Goal: Communication & Community: Share content

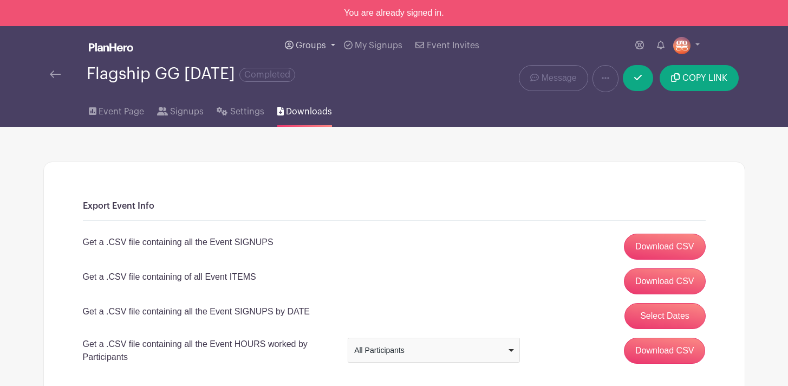
click at [309, 41] on link "Groups" at bounding box center [310, 45] width 59 height 39
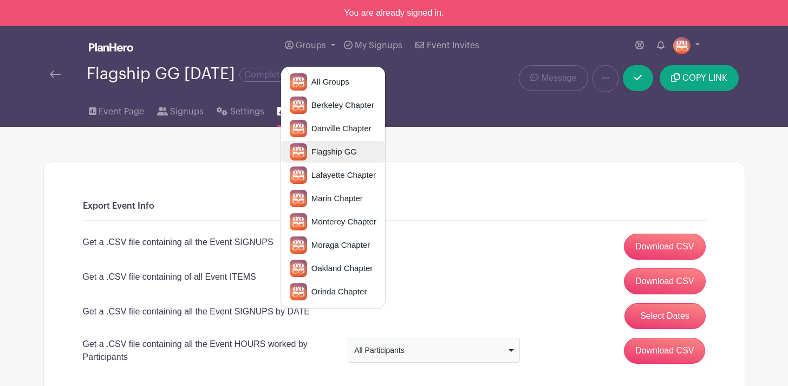
click at [324, 161] on link "Flagship GG" at bounding box center [333, 152] width 104 height 22
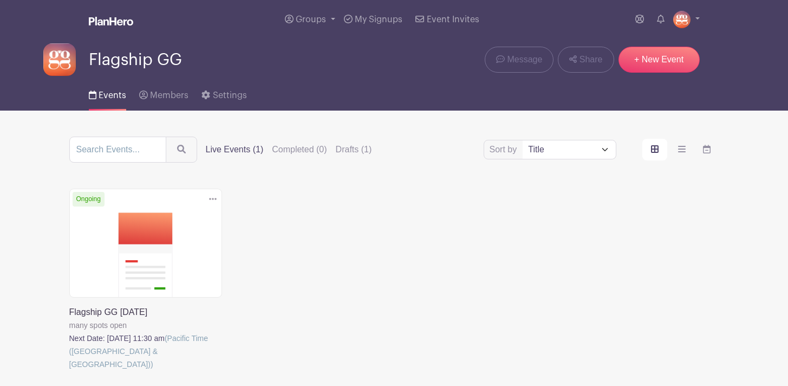
click at [69, 371] on link at bounding box center [69, 371] width 0 height 0
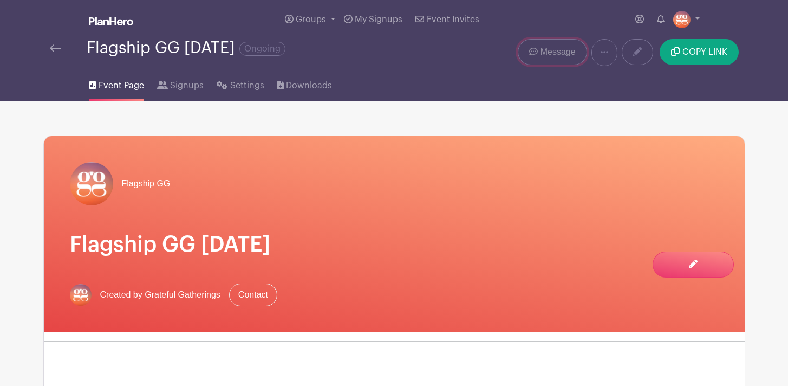
click at [556, 57] on span "Message" at bounding box center [558, 52] width 35 height 13
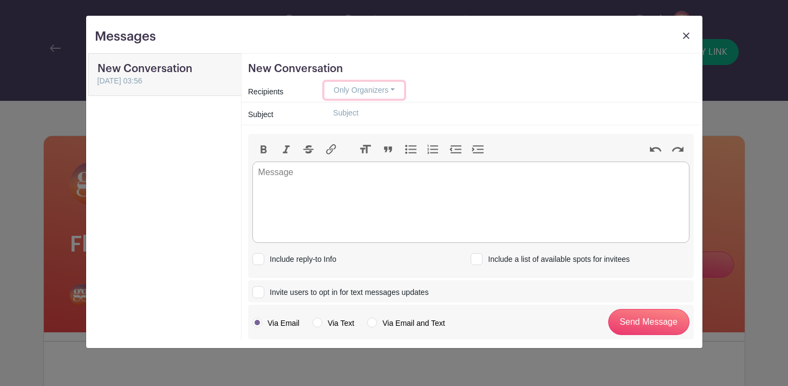
click at [377, 92] on button "Only Organizers" at bounding box center [365, 90] width 80 height 17
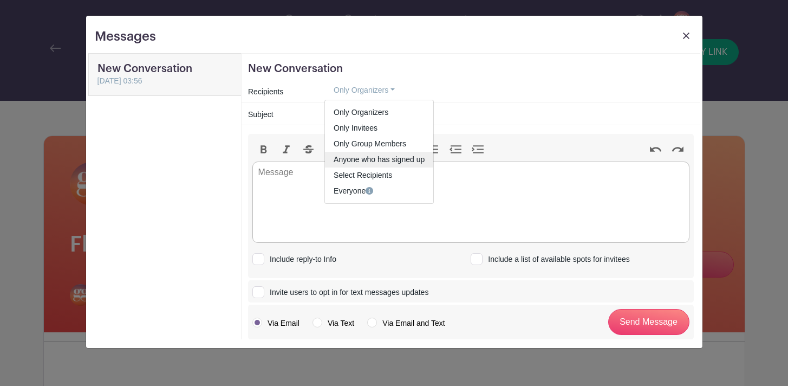
click at [375, 156] on link "Anyone who has signed up" at bounding box center [379, 160] width 108 height 16
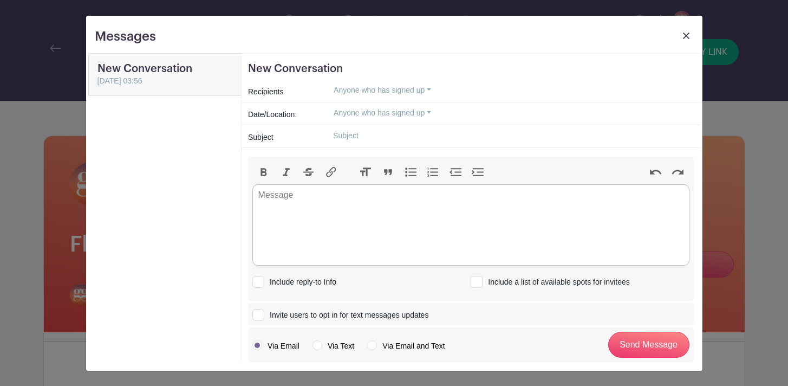
click at [355, 135] on input "text" at bounding box center [509, 135] width 369 height 17
type input "GG DONATION DROP OFF [DATE]!"
click at [361, 213] on trix-editor at bounding box center [471, 224] width 437 height 81
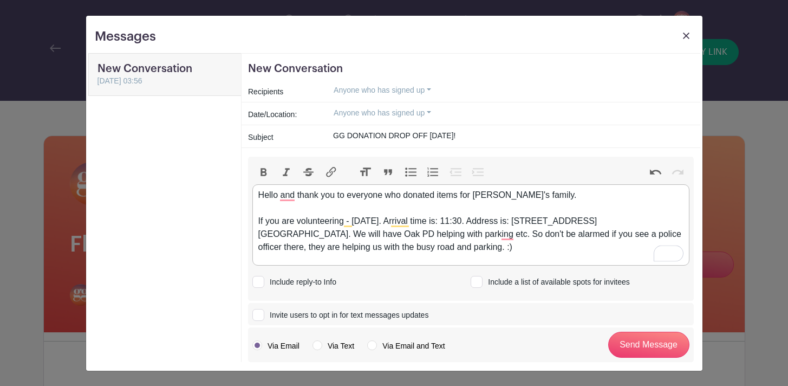
click at [334, 209] on div "Hello and thank you to everyone who donated items for [PERSON_NAME]'s family. I…" at bounding box center [470, 221] width 425 height 65
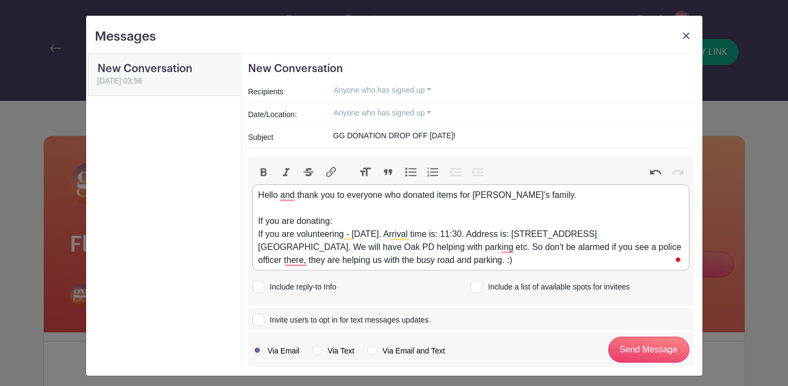
click at [353, 234] on div "Hello and thank you to everyone who donated items for [PERSON_NAME]'s family. I…" at bounding box center [470, 228] width 425 height 78
click at [368, 227] on div "Hello and thank you to everyone who donated items for [PERSON_NAME]'s family. I…" at bounding box center [470, 228] width 425 height 78
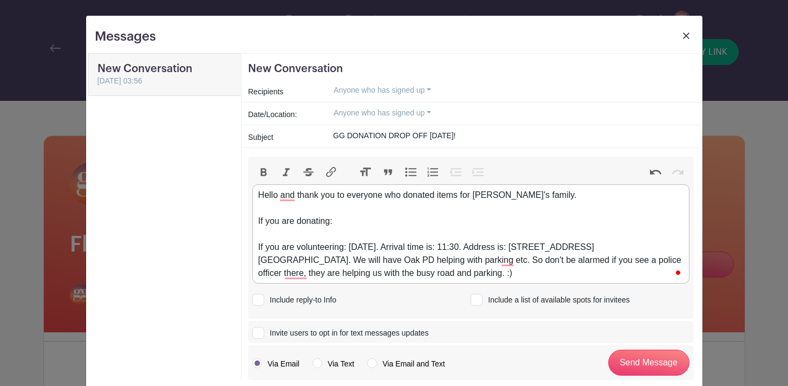
click at [349, 222] on div "Hello and thank you to everyone who donated items for [PERSON_NAME]'s family. I…" at bounding box center [470, 234] width 425 height 91
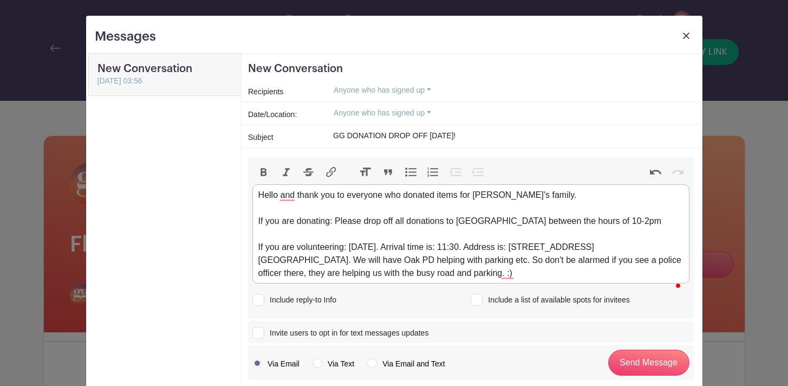
click at [268, 234] on div "Hello and thank you to everyone who donated items for [PERSON_NAME]'s family. I…" at bounding box center [470, 234] width 425 height 91
click at [288, 235] on div "Hello and thank you to everyone who donated items for [PERSON_NAME]'s family. I…" at bounding box center [470, 234] width 425 height 91
click at [341, 235] on div "Hello and thank you to everyone who donated items for [PERSON_NAME]'s family. I…" at bounding box center [470, 234] width 425 height 91
click at [455, 221] on div "Hello and thank you to everyone who donated items for [PERSON_NAME]'s family. I…" at bounding box center [470, 234] width 425 height 91
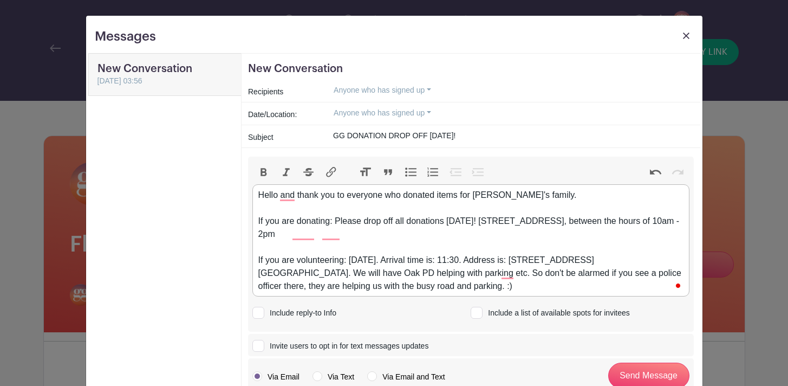
click at [383, 229] on div "Hello and thank you to everyone who donated items for [PERSON_NAME]'s family. I…" at bounding box center [470, 241] width 425 height 104
click at [449, 223] on div "Hello and thank you to everyone who donated items for [PERSON_NAME]'s family. I…" at bounding box center [470, 241] width 425 height 104
click at [561, 220] on div "Hello and thank you to everyone who donated items for [PERSON_NAME]'s family. I…" at bounding box center [470, 241] width 425 height 104
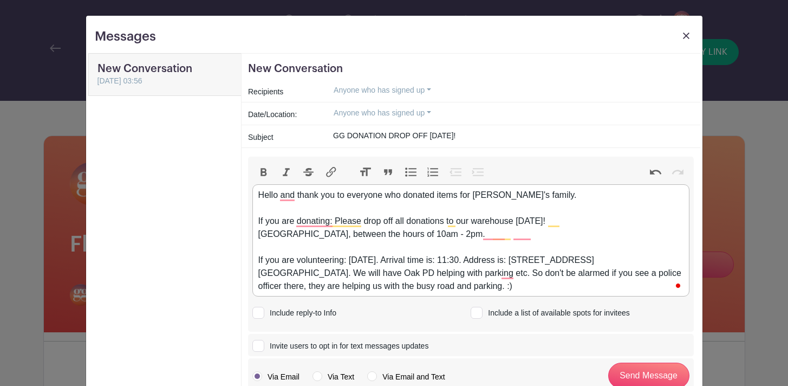
click at [556, 233] on div "Hello and thank you to everyone who donated items for [PERSON_NAME]'s family. I…" at bounding box center [470, 241] width 425 height 104
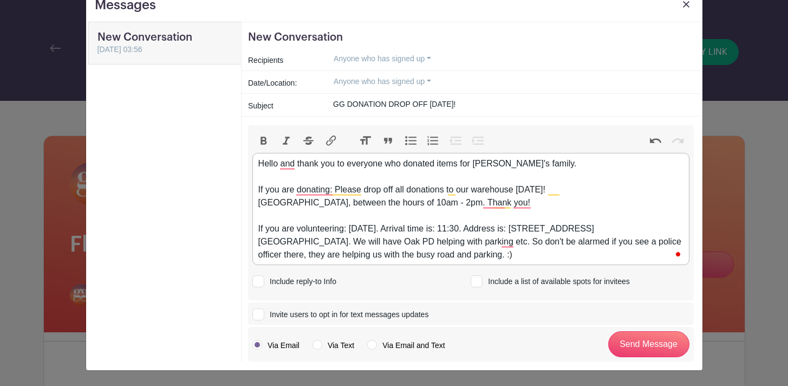
click at [544, 257] on div "Hello and thank you to everyone who donated items for [PERSON_NAME]'s family. I…" at bounding box center [470, 209] width 425 height 104
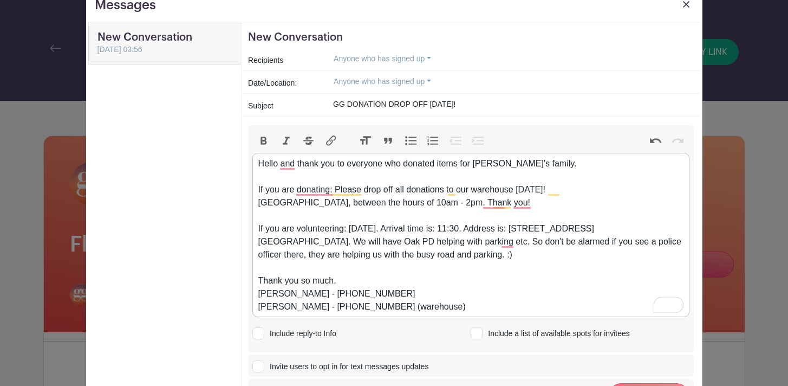
click at [386, 292] on div "Hello and thank you to everyone who donated items for [PERSON_NAME]'s family. I…" at bounding box center [470, 235] width 425 height 156
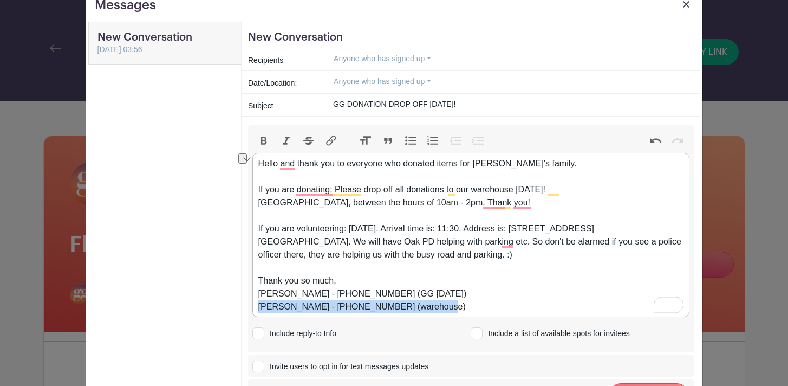
drag, startPoint x: 258, startPoint y: 307, endPoint x: 469, endPoint y: 306, distance: 211.3
click at [469, 306] on div "Hello and thank you to everyone who donated items for [PERSON_NAME]'s family. I…" at bounding box center [470, 235] width 425 height 156
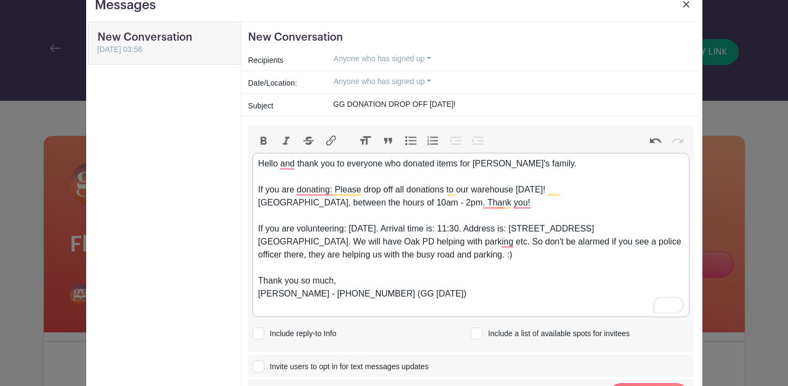
click at [256, 292] on trix-editor "Hello and thank you to everyone who donated items for [PERSON_NAME]'s family. I…" at bounding box center [471, 235] width 437 height 164
paste trix-editor "[PERSON_NAME] - [PHONE_NUMBER] (warehouse)"
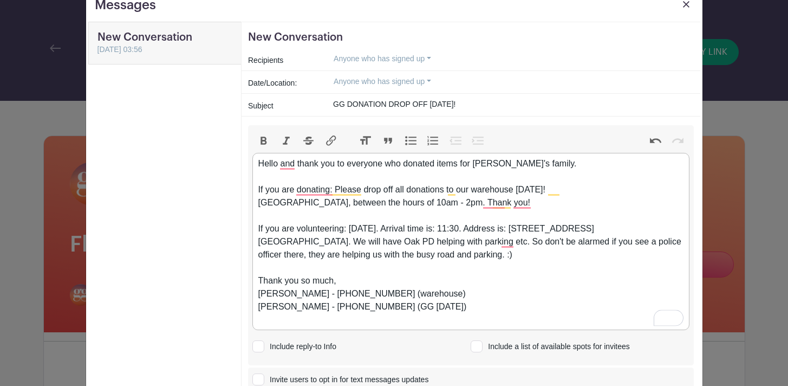
click at [282, 320] on div "Hello and thank you to everyone who donated items for [PERSON_NAME]'s family. I…" at bounding box center [470, 241] width 425 height 169
type trix-editor "<div>Hello and thank you to everyone who donated items for [PERSON_NAME]'s fami…"
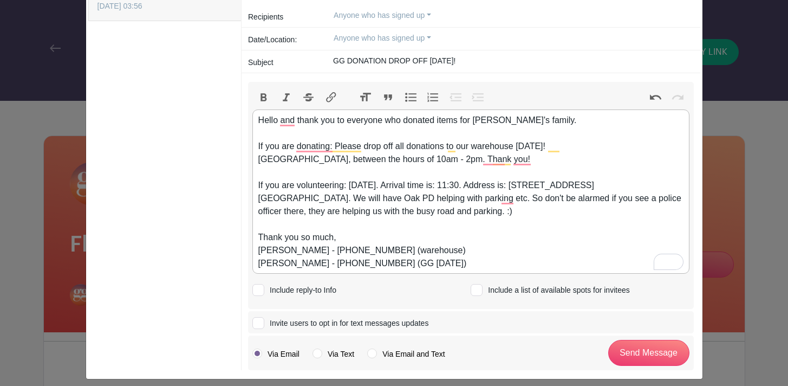
scroll to position [83, 0]
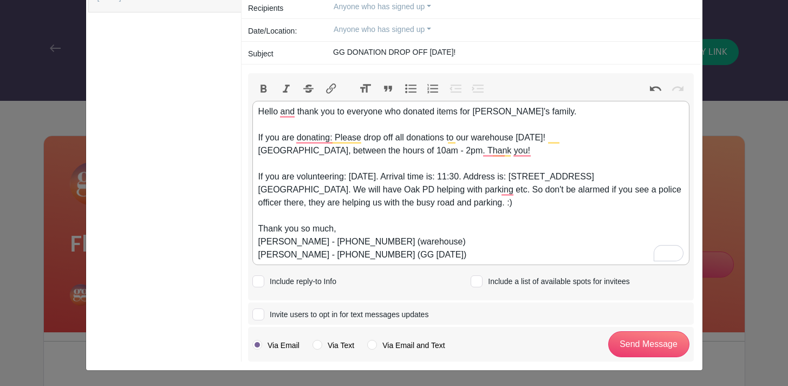
click at [256, 281] on input "Include reply-to Info" at bounding box center [256, 279] width 7 height 7
checkbox input "true"
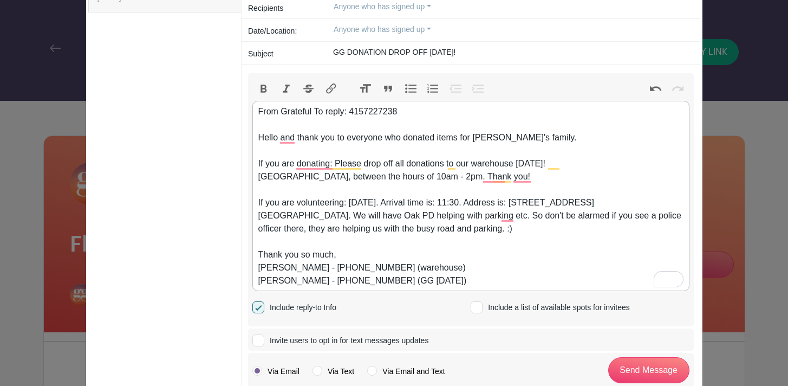
click at [314, 112] on div "From Grateful To reply: 4157227238 Hello and thank you to everyone who donated …" at bounding box center [470, 196] width 425 height 182
type trix-editor "<div>From Grateful Gatherings To reply: 4157227238<br><br>Hello and thank you t…"
click at [260, 340] on div at bounding box center [259, 340] width 12 height 12
click at [260, 340] on input "Invite users to opt in for text messages updates" at bounding box center [256, 338] width 7 height 7
checkbox input "true"
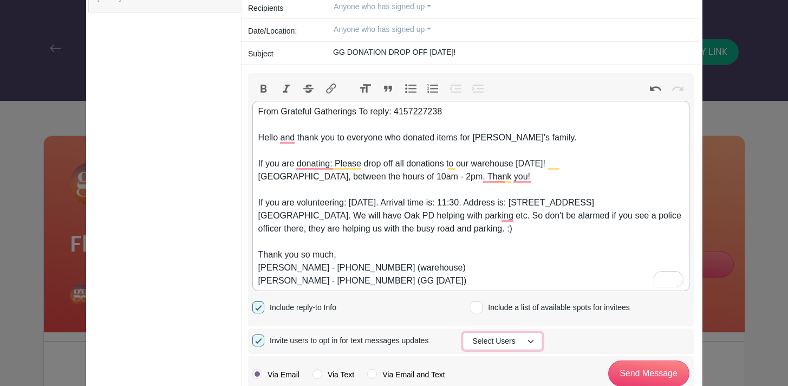
click at [532, 341] on button "Select Users" at bounding box center [502, 341] width 79 height 17
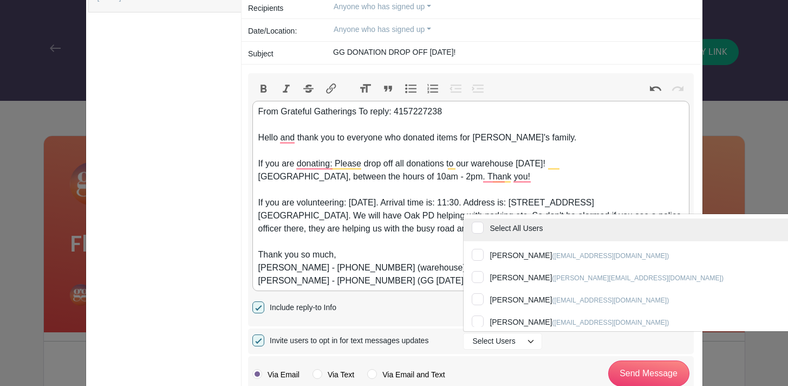
click at [481, 229] on input "Select All Users" at bounding box center [667, 230] width 407 height 24
checkbox input "true"
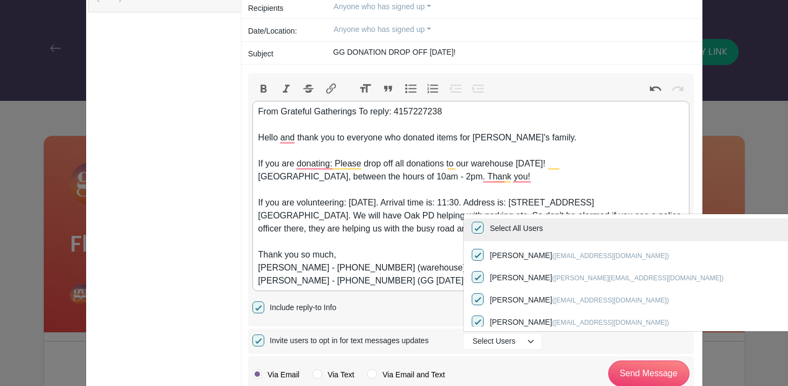
checkbox input "true"
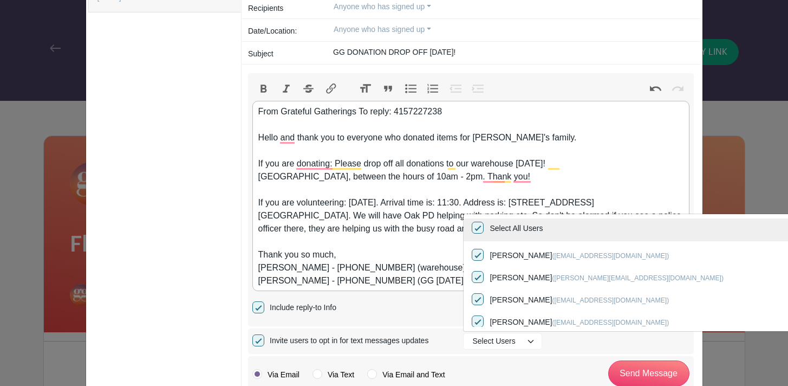
checkbox input "true"
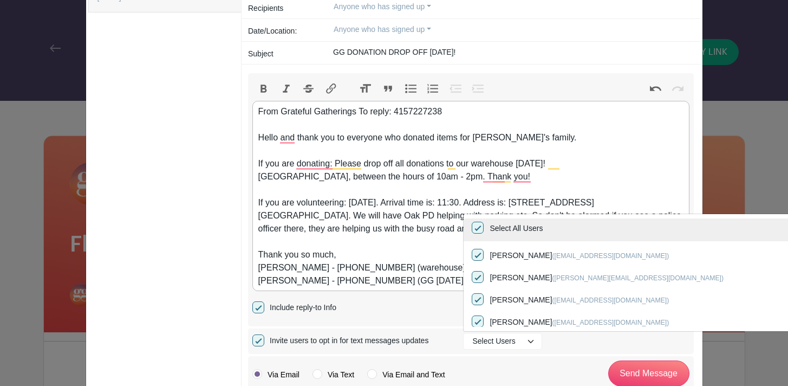
checkbox input "true"
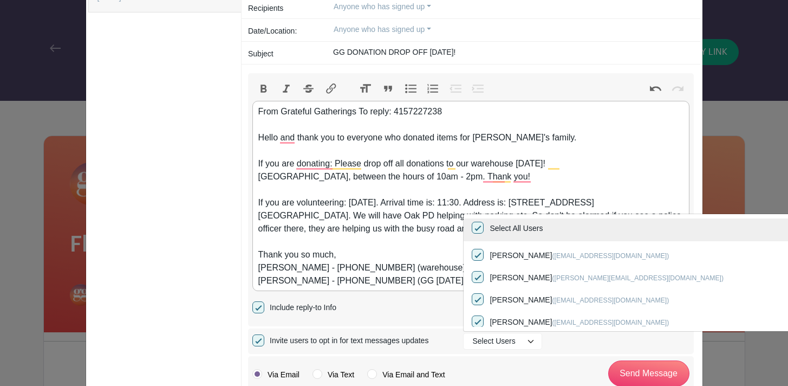
checkbox input "true"
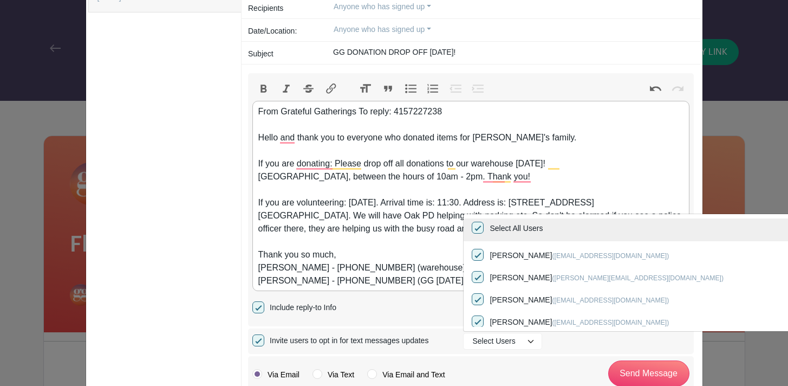
checkbox input "true"
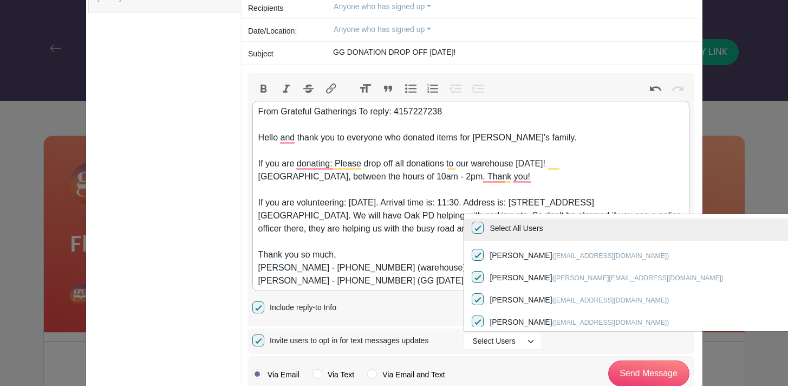
checkbox input "true"
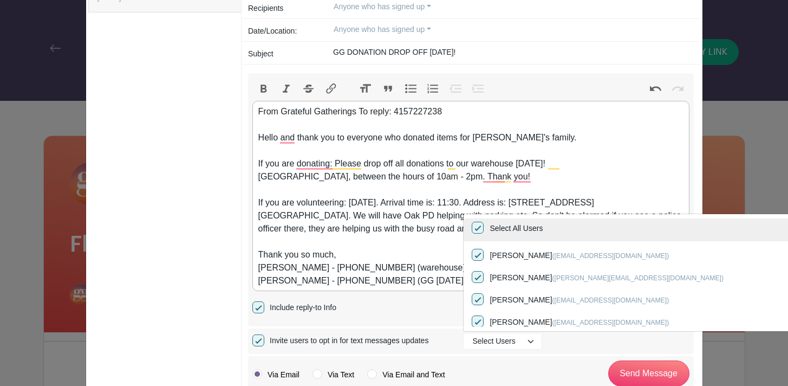
checkbox input "true"
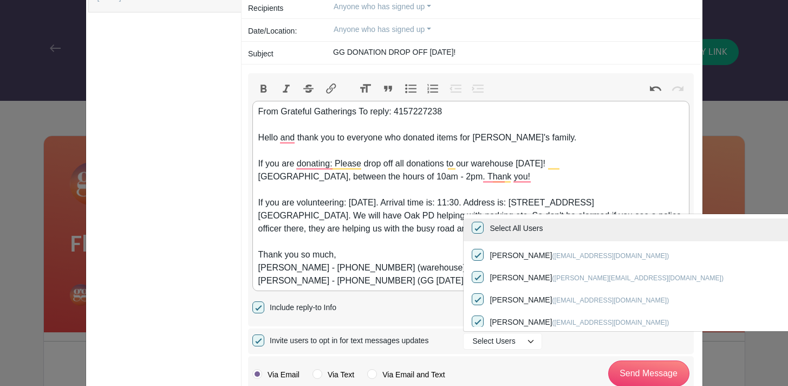
checkbox input "true"
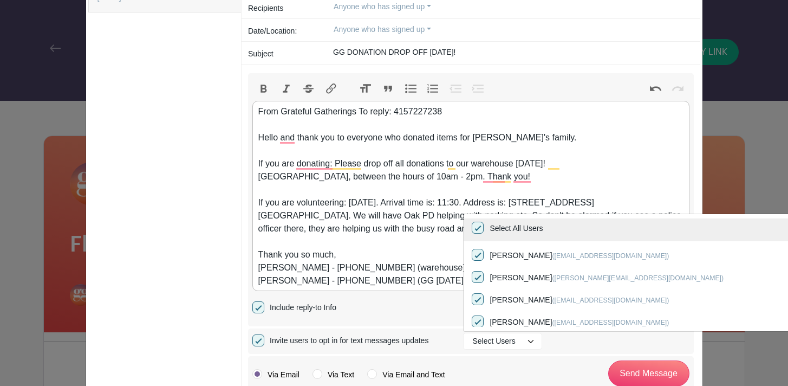
checkbox input "true"
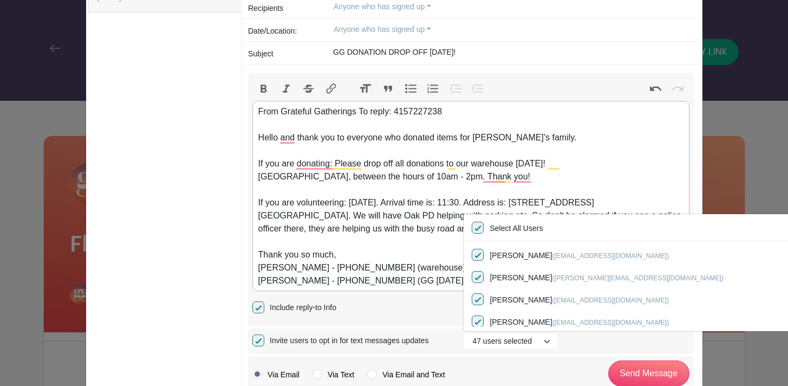
click at [431, 306] on div "Include reply-to Info" at bounding box center [362, 307] width 218 height 14
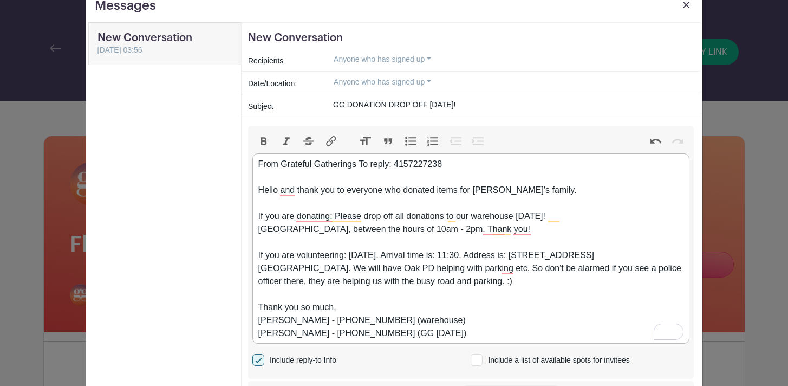
scroll to position [27, 0]
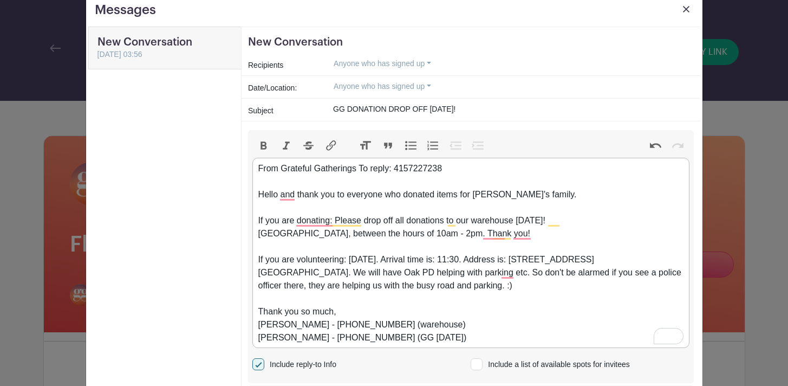
click at [567, 197] on div "From Grateful Gatherings To reply: 4157227238 Hello and thank you to everyone w…" at bounding box center [470, 253] width 425 height 182
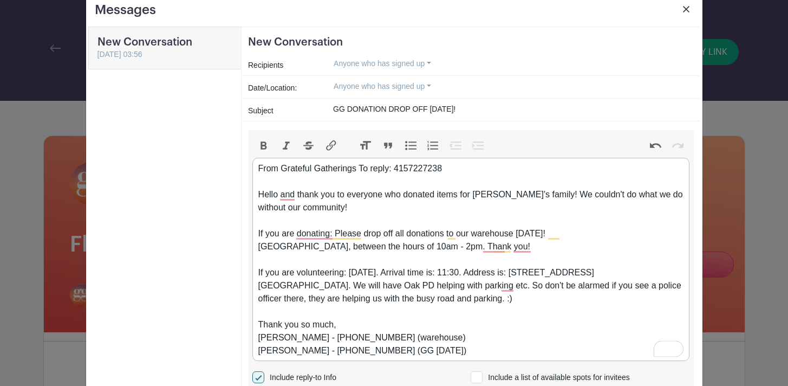
click at [306, 208] on div "From Grateful Gatherings To reply: 4157227238 Hello and thank you to everyone w…" at bounding box center [470, 259] width 425 height 195
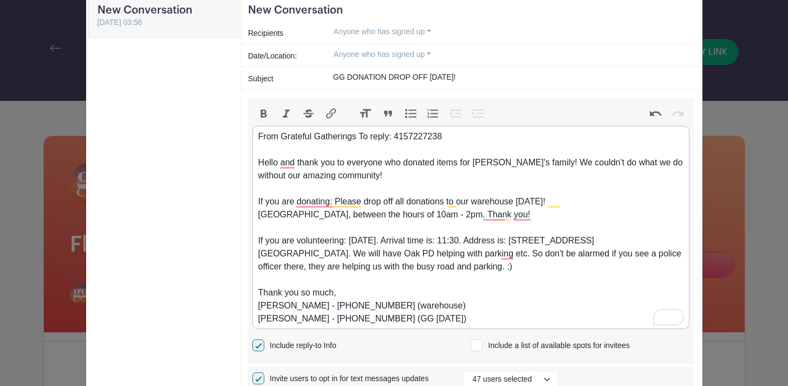
scroll to position [60, 0]
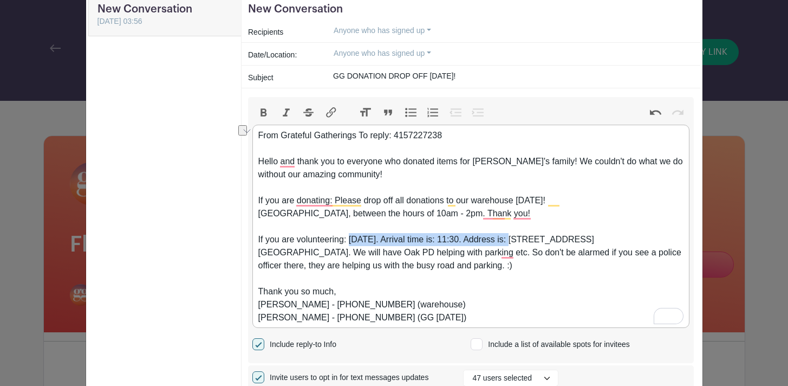
drag, startPoint x: 349, startPoint y: 238, endPoint x: 510, endPoint y: 241, distance: 161.0
click at [510, 241] on div "From Grateful Gatherings To reply: 4157227238 Hello and thank you to everyone w…" at bounding box center [470, 226] width 425 height 195
click at [263, 114] on button "Bold" at bounding box center [264, 113] width 23 height 14
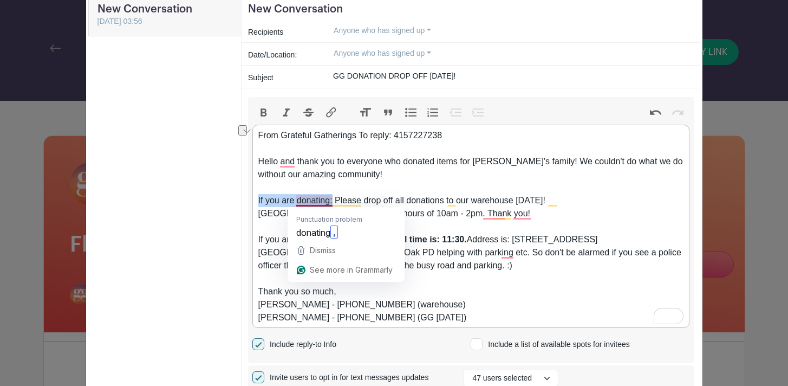
drag, startPoint x: 258, startPoint y: 199, endPoint x: 332, endPoint y: 198, distance: 73.7
click at [332, 198] on div "From Grateful Gatherings To reply: 4157227238 Hello and thank you to everyone w…" at bounding box center [470, 226] width 425 height 195
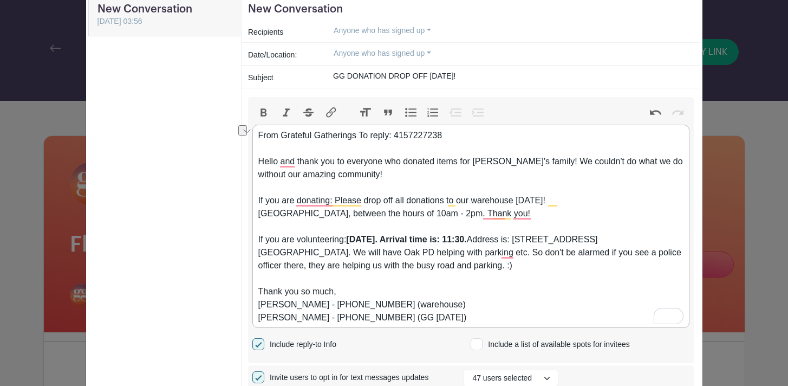
click at [264, 115] on button "Bold" at bounding box center [264, 113] width 23 height 14
drag, startPoint x: 257, startPoint y: 239, endPoint x: 348, endPoint y: 236, distance: 91.1
click at [348, 236] on trix-editor "From Grateful Gatherings To reply: 4157227238 Hello and thank you to everyone w…" at bounding box center [471, 226] width 437 height 203
click at [437, 281] on div "From Grateful Gatherings To reply: 4157227238 Hello and thank you to everyone w…" at bounding box center [470, 226] width 425 height 195
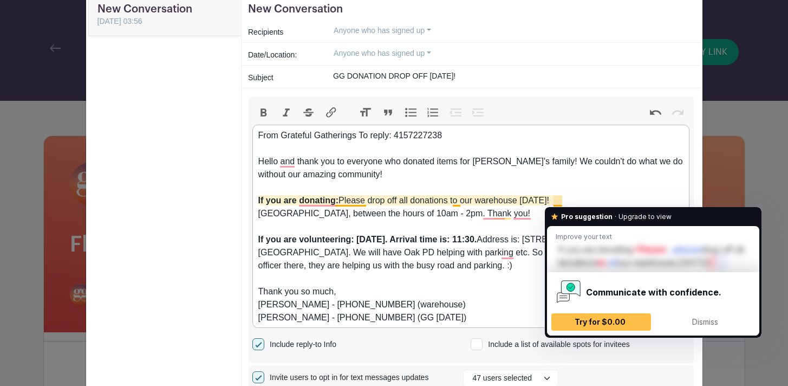
drag, startPoint x: 522, startPoint y: 200, endPoint x: 561, endPoint y: 200, distance: 39.0
click at [561, 200] on div "From Grateful Gatherings To reply: 4157227238 Hello and thank you to everyone w…" at bounding box center [470, 226] width 425 height 195
type trix-editor "<div>From Grateful Gatherings To reply: 4157227238<br><br>Hello and thank you t…"
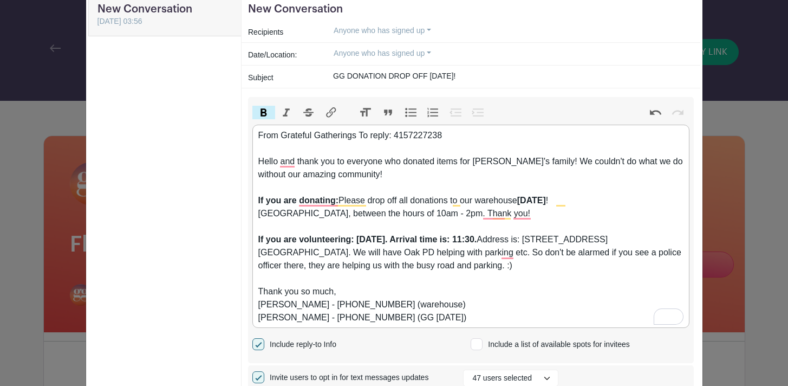
click at [495, 191] on div "From Grateful Gatherings To reply: 4157227238 Hello and thank you to everyone w…" at bounding box center [470, 226] width 425 height 195
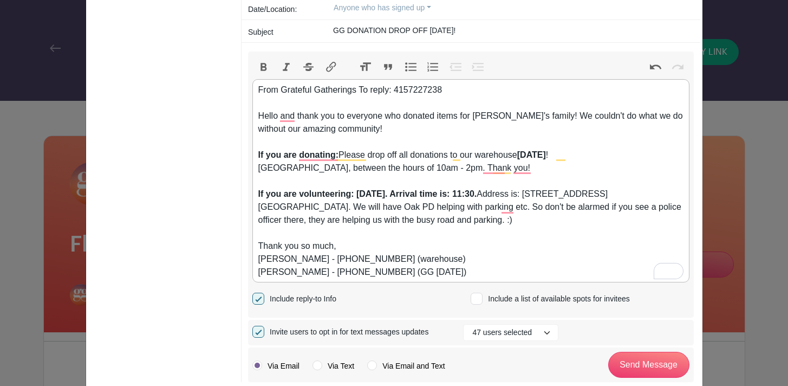
scroll to position [106, 0]
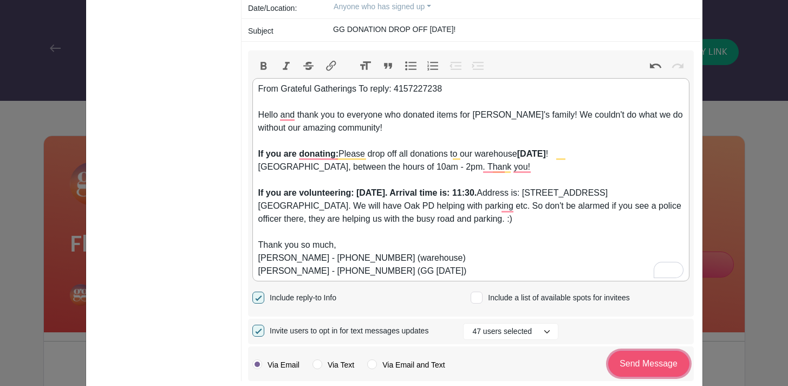
click at [642, 367] on input "Send Message" at bounding box center [649, 364] width 81 height 26
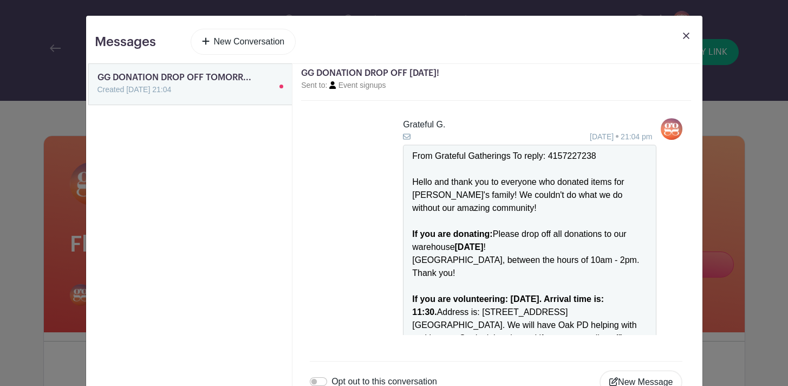
scroll to position [94, 0]
